Goal: Navigation & Orientation: Go to known website

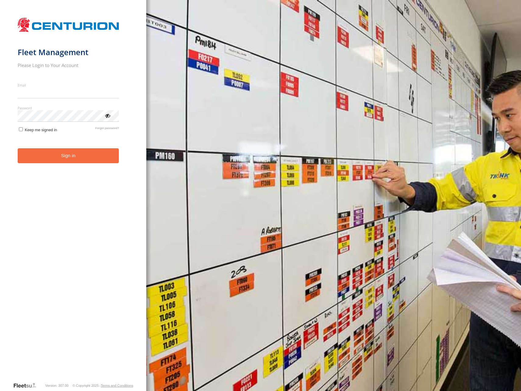
type input "**********"
click at [89, 160] on button "Sign in" at bounding box center [68, 155] width 101 height 15
